Goal: Navigation & Orientation: Find specific page/section

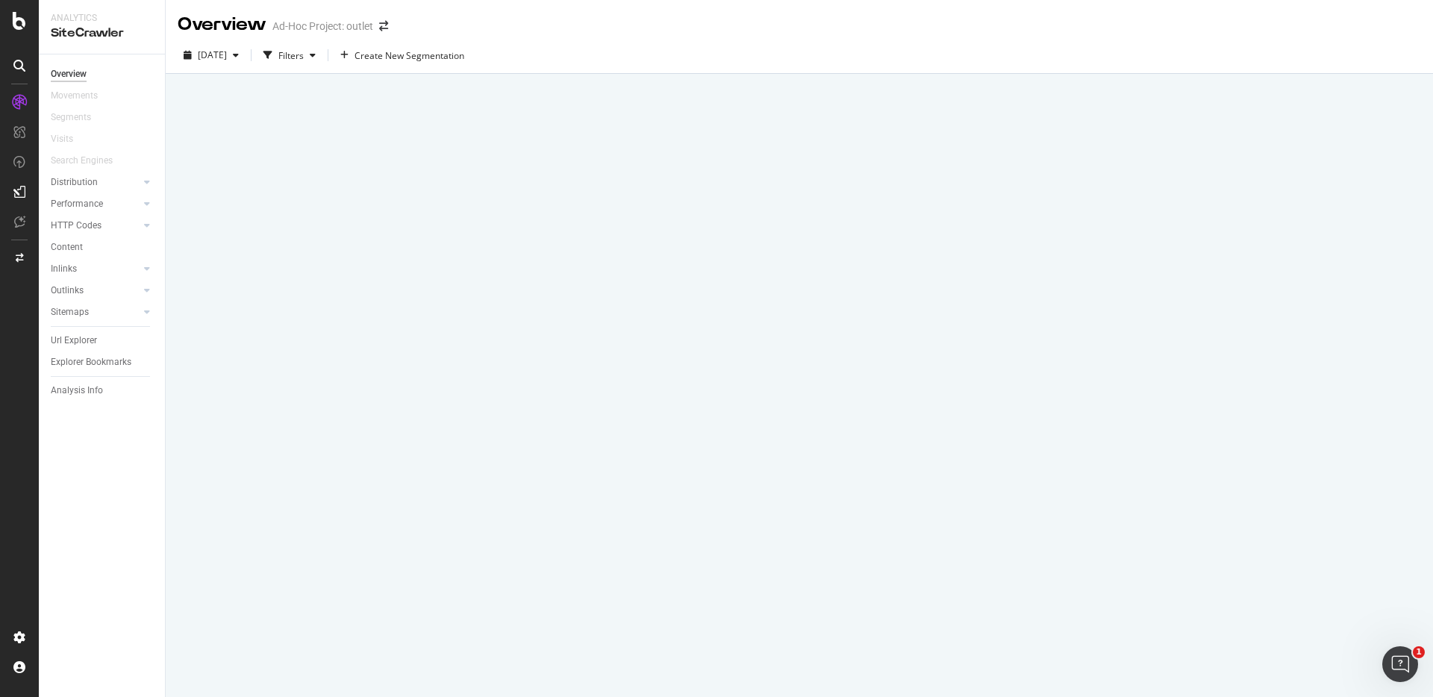
click at [15, 27] on icon at bounding box center [19, 21] width 13 height 18
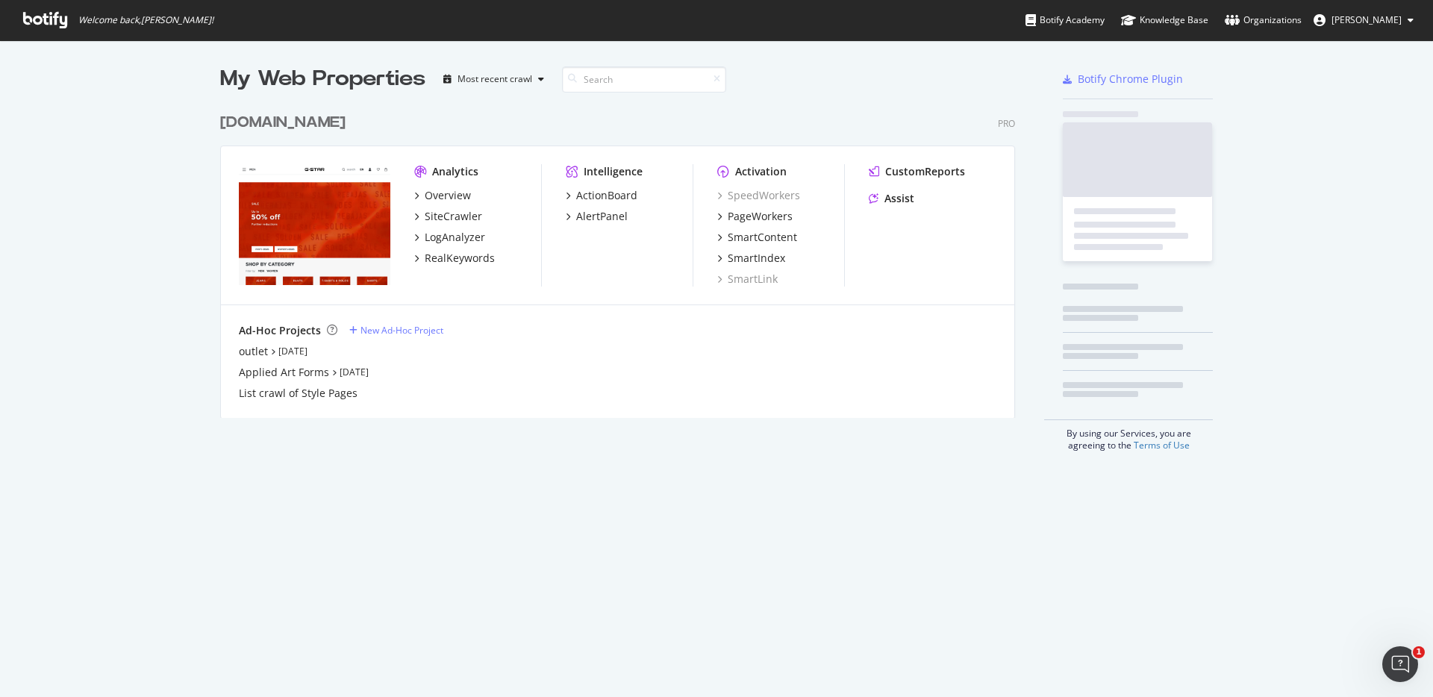
scroll to position [324, 807]
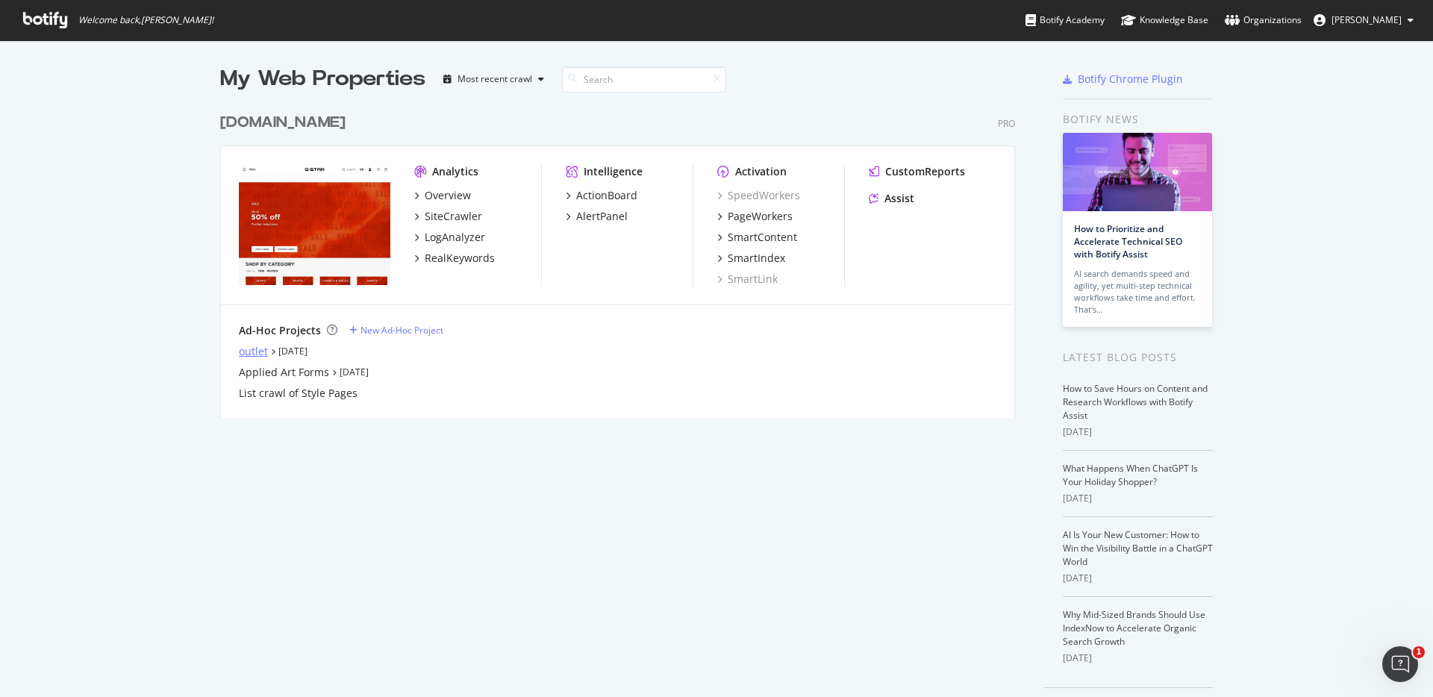
click at [263, 352] on div "outlet" at bounding box center [253, 351] width 29 height 15
